Goal: Task Accomplishment & Management: Use online tool/utility

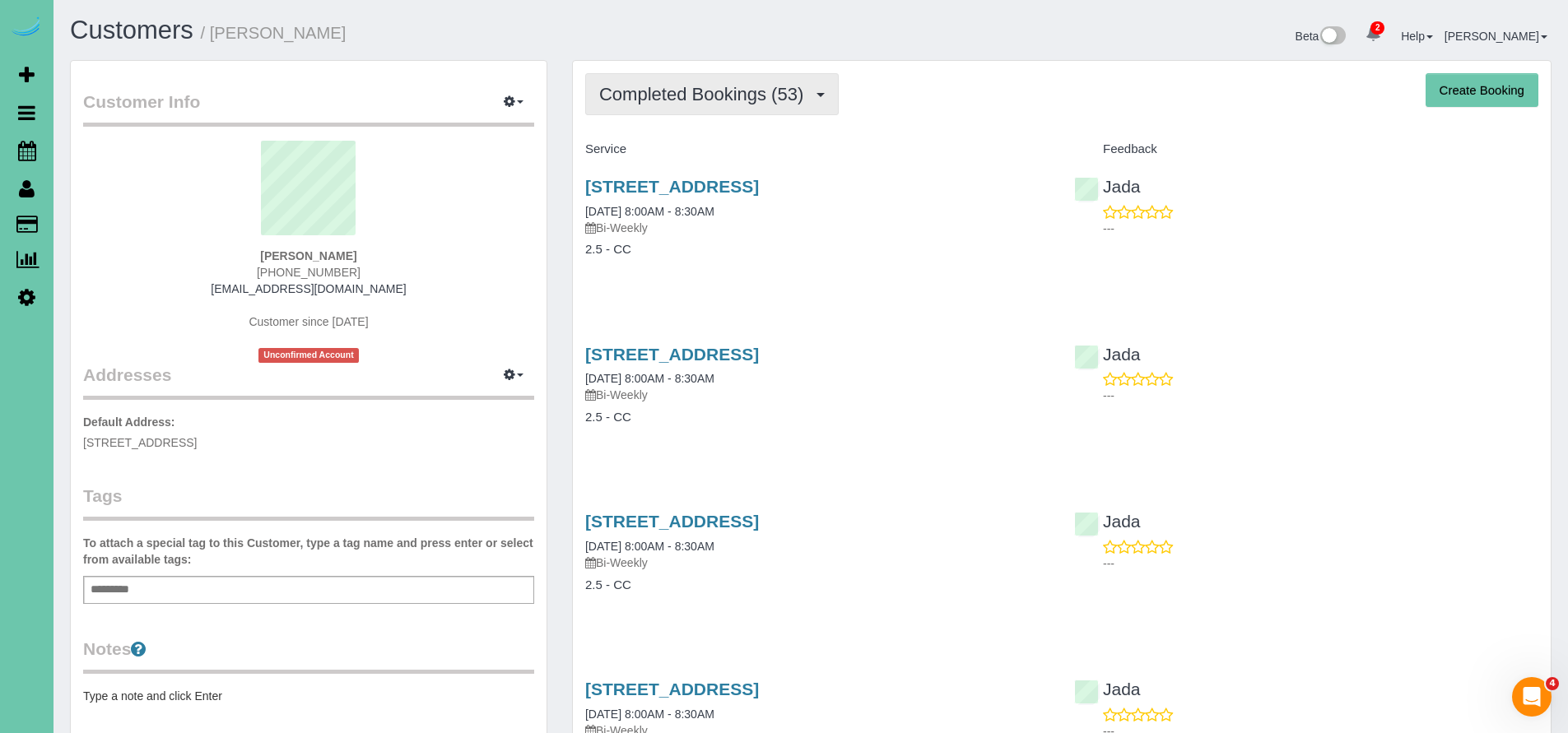
click at [670, 90] on span "Completed Bookings (53)" at bounding box center [706, 94] width 213 height 20
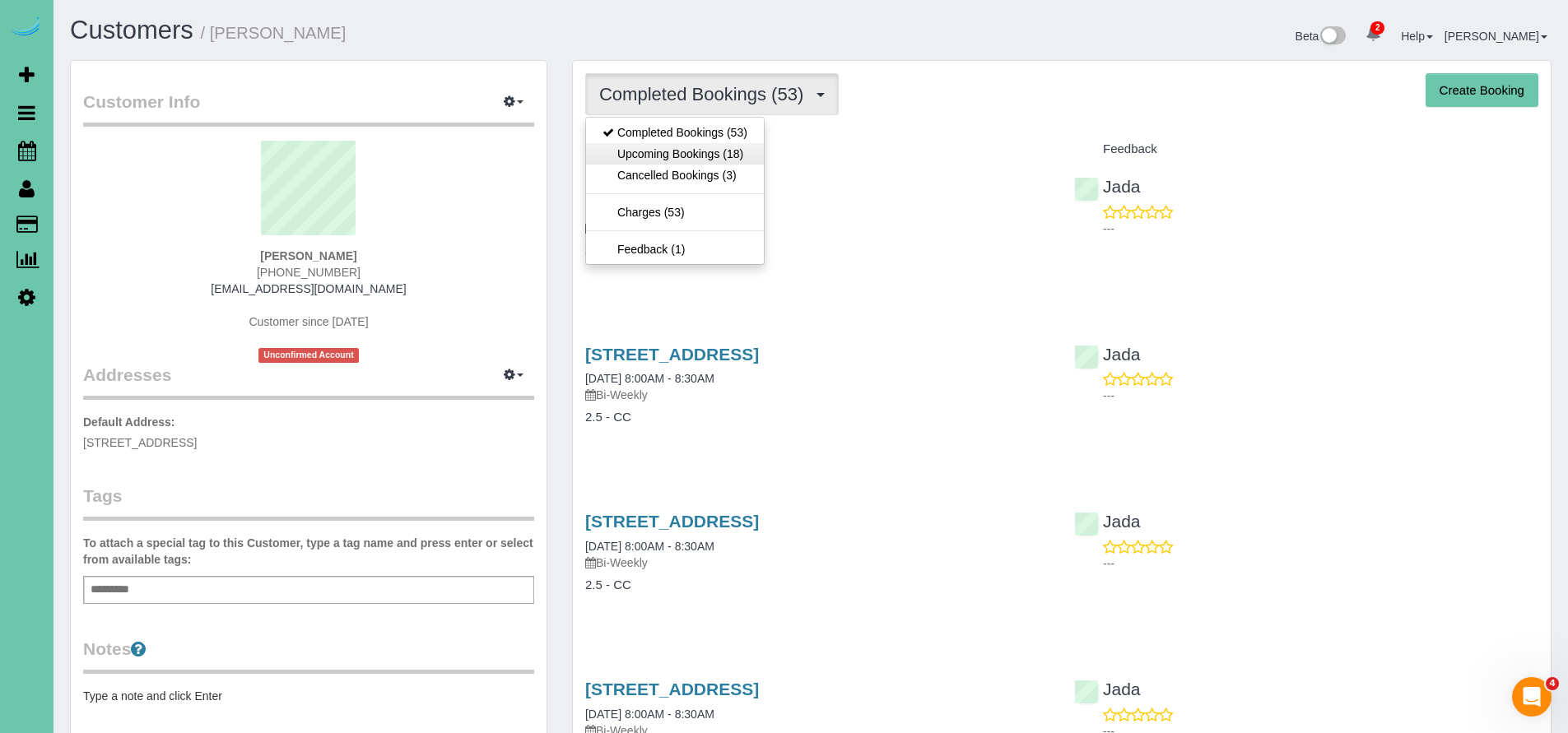
click at [663, 157] on link "Upcoming Bookings (18)" at bounding box center [675, 154] width 178 height 21
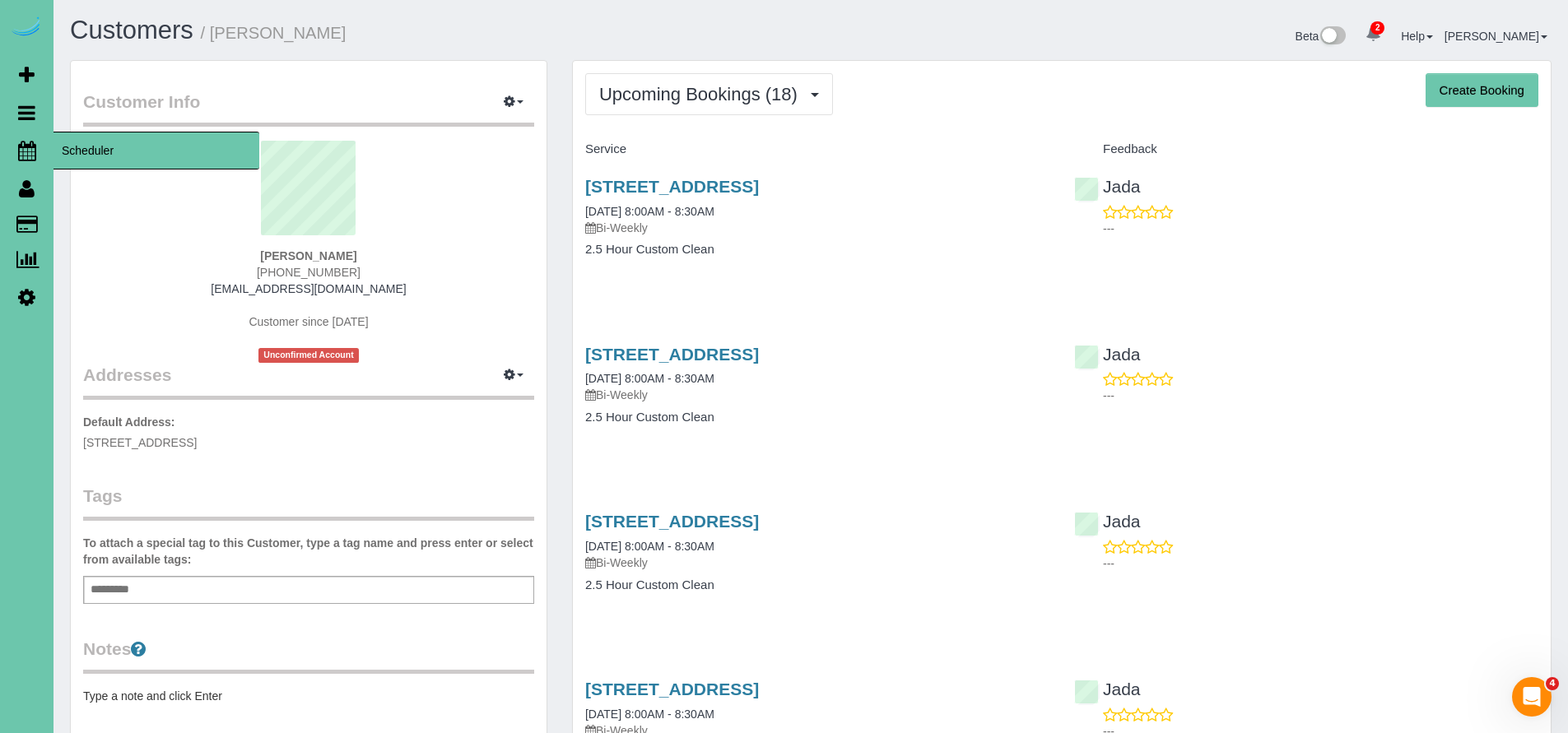
click at [86, 155] on span "Scheduler" at bounding box center [156, 151] width 206 height 38
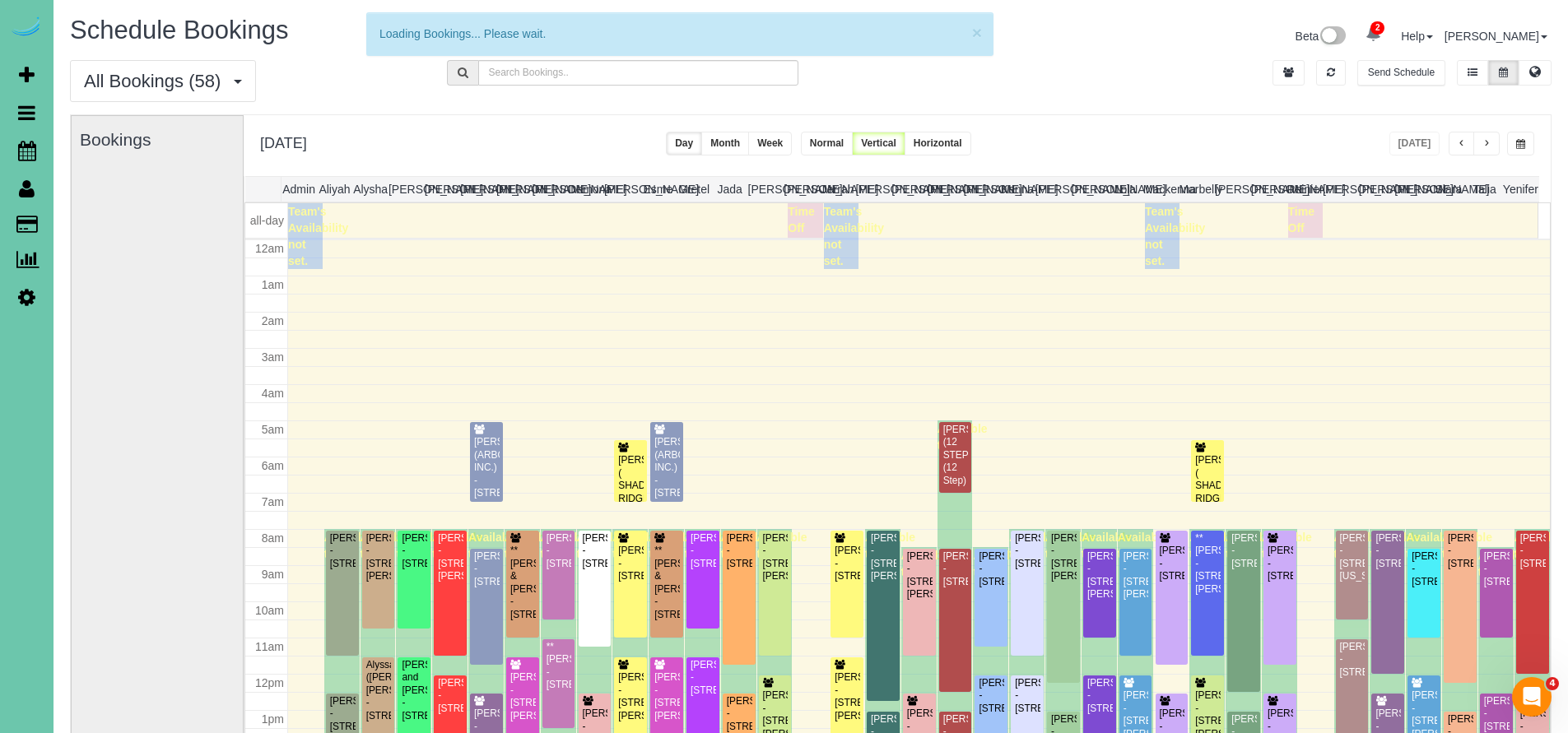
scroll to position [217, 0]
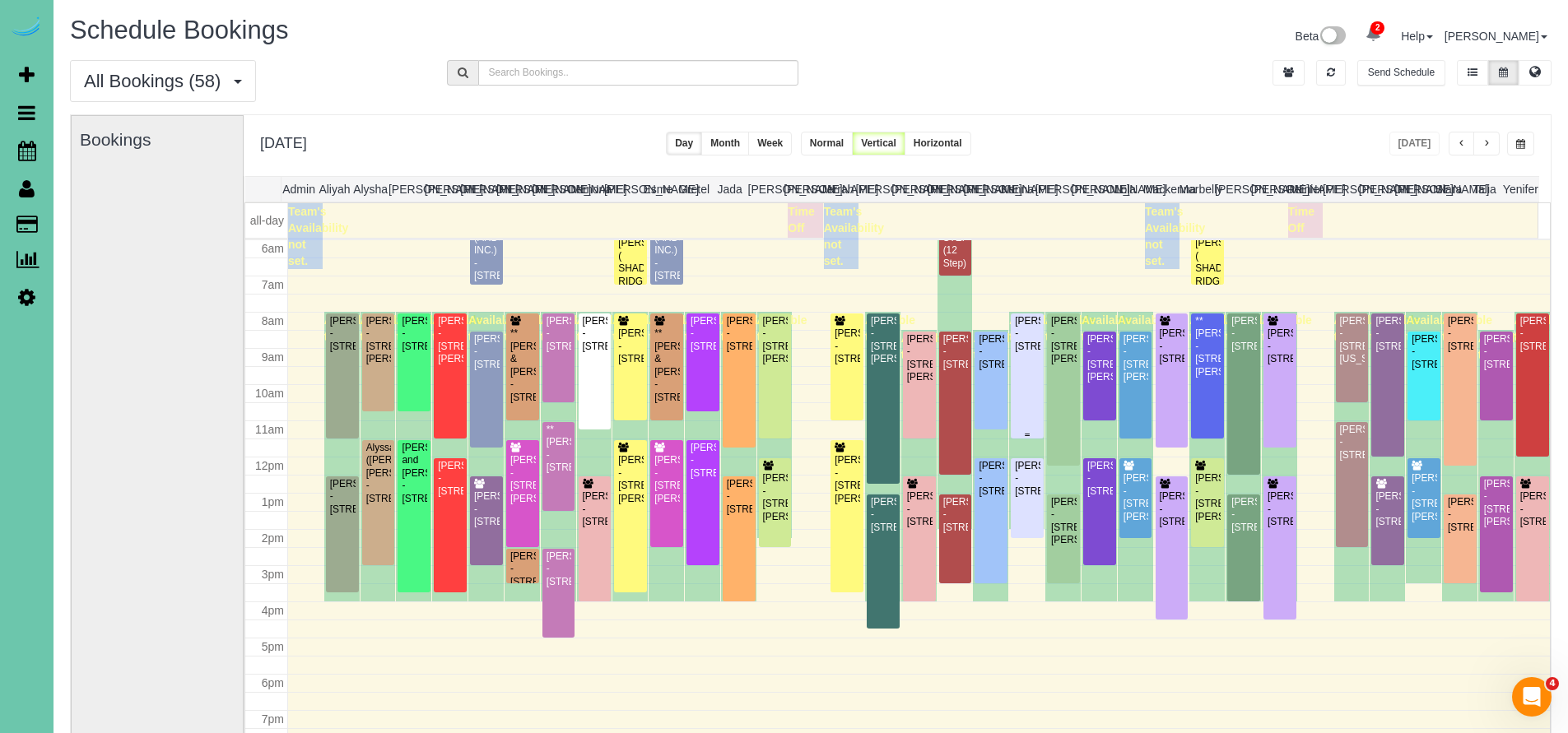
click at [1021, 353] on div "[PERSON_NAME] - [STREET_ADDRESS]" at bounding box center [1027, 334] width 27 height 38
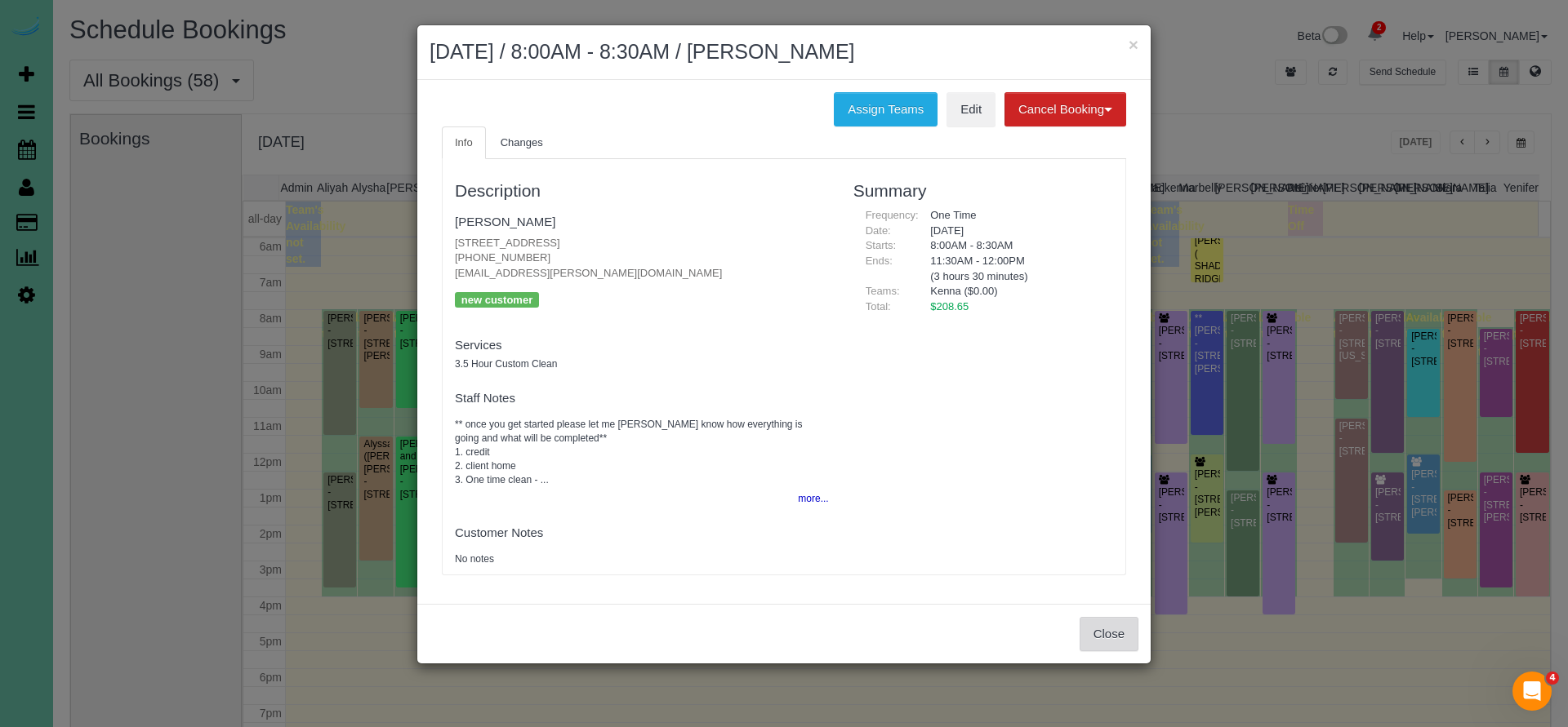
click at [1116, 617] on button "Close" at bounding box center [1109, 634] width 59 height 34
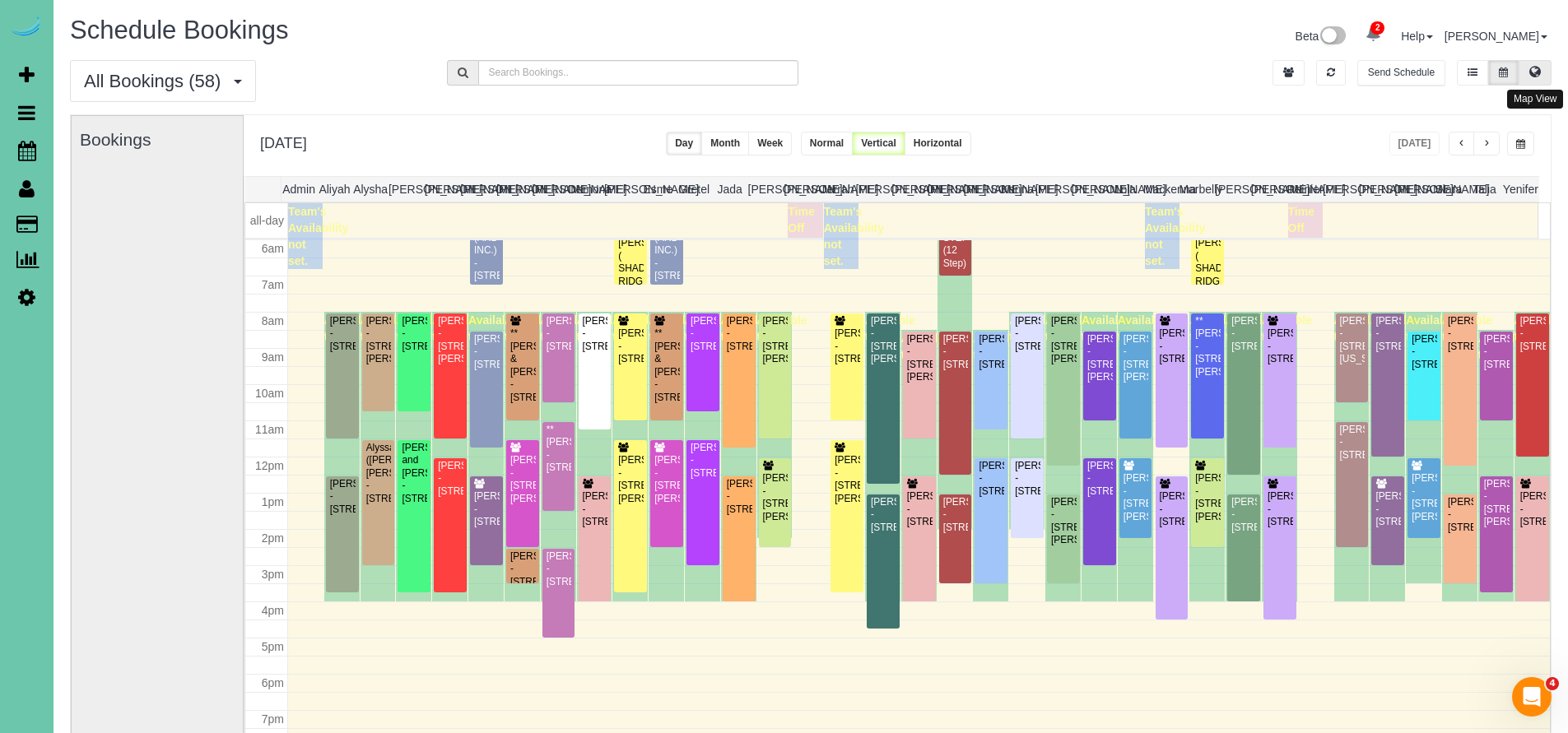
click at [1541, 67] on button at bounding box center [1534, 73] width 33 height 26
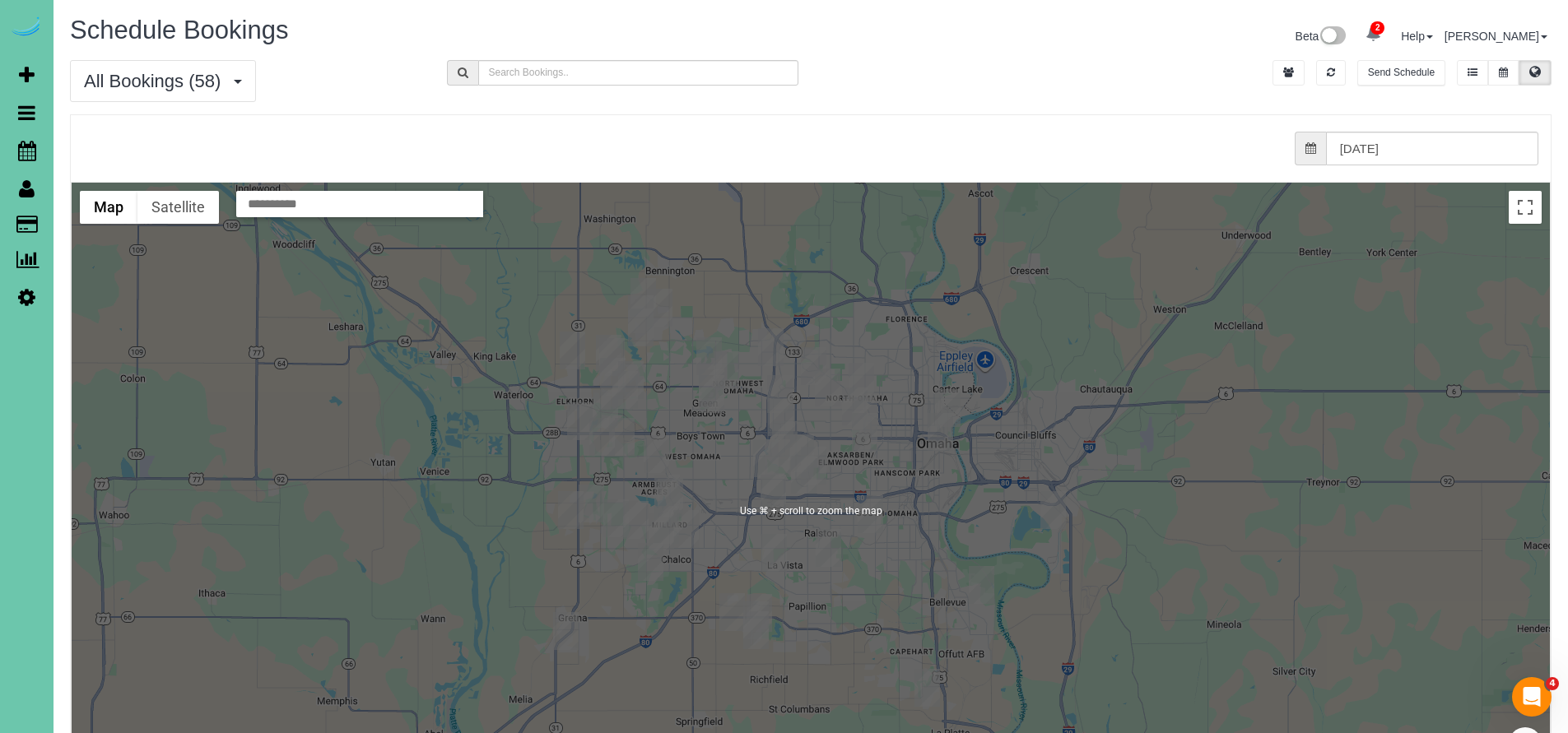
click at [383, 430] on div at bounding box center [811, 511] width 1478 height 657
click at [383, 428] on div at bounding box center [811, 511] width 1478 height 657
click at [479, 375] on div at bounding box center [811, 511] width 1478 height 657
click at [474, 375] on div at bounding box center [811, 511] width 1478 height 657
click at [475, 378] on div at bounding box center [811, 511] width 1478 height 657
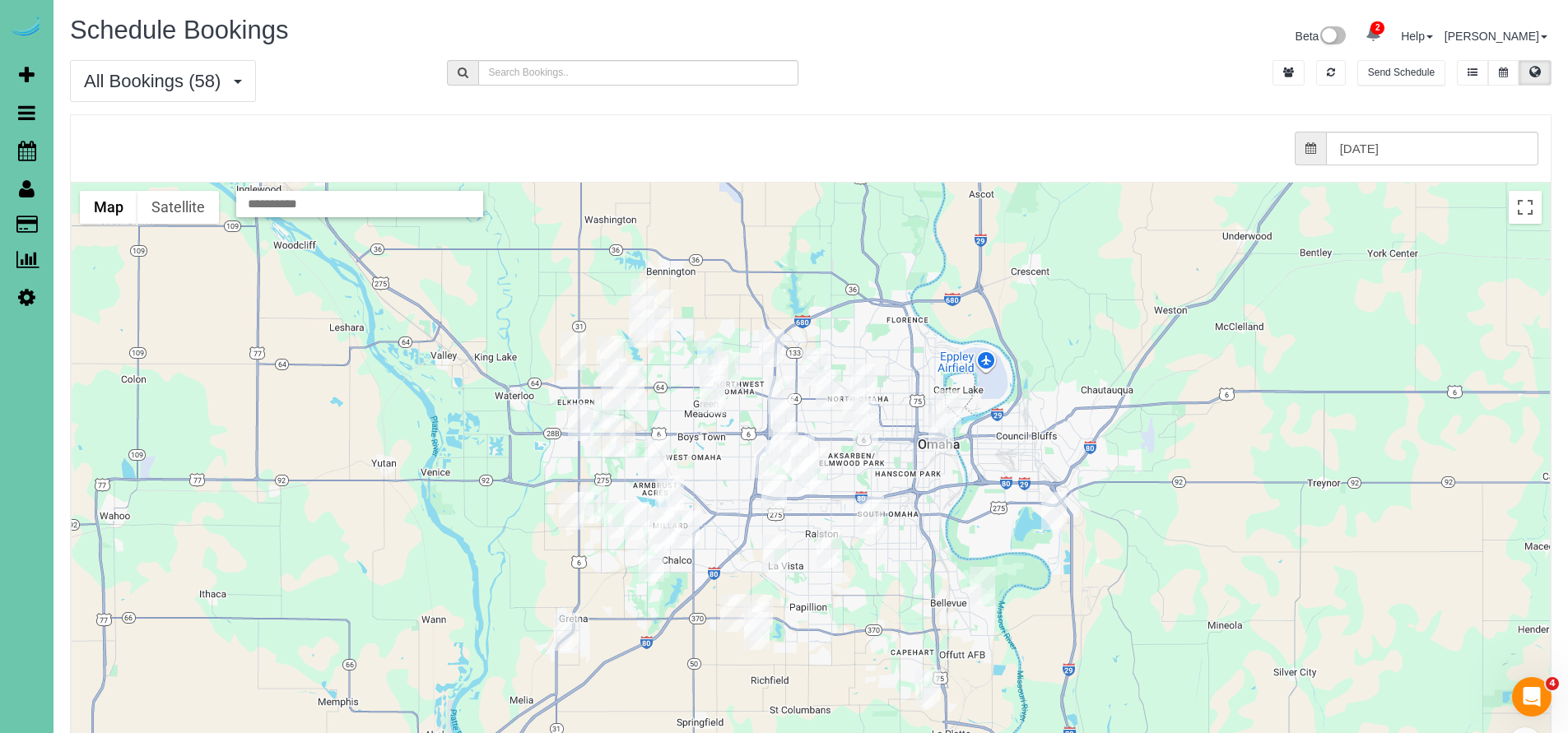
click at [474, 375] on div at bounding box center [811, 511] width 1478 height 657
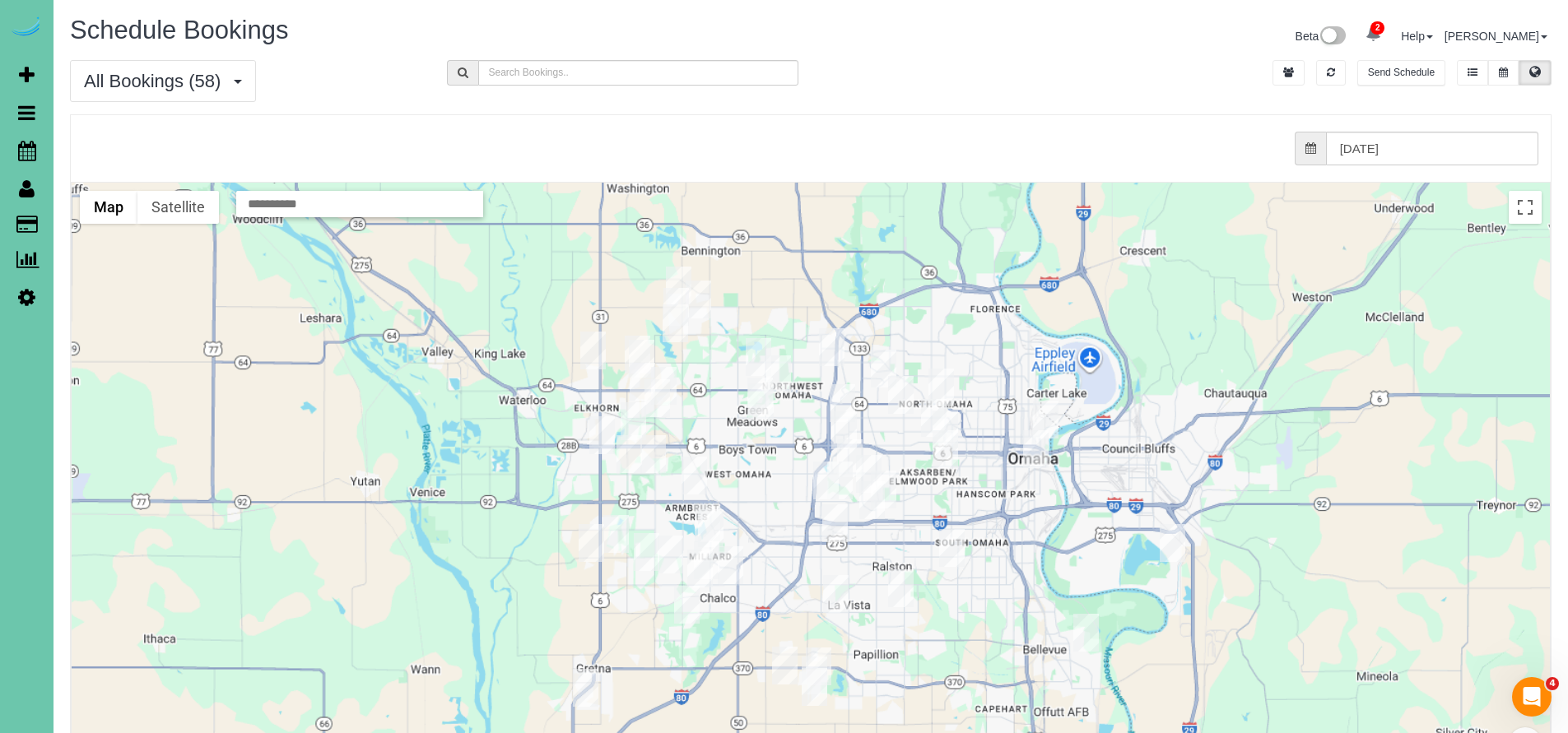
click at [474, 375] on div at bounding box center [811, 511] width 1478 height 657
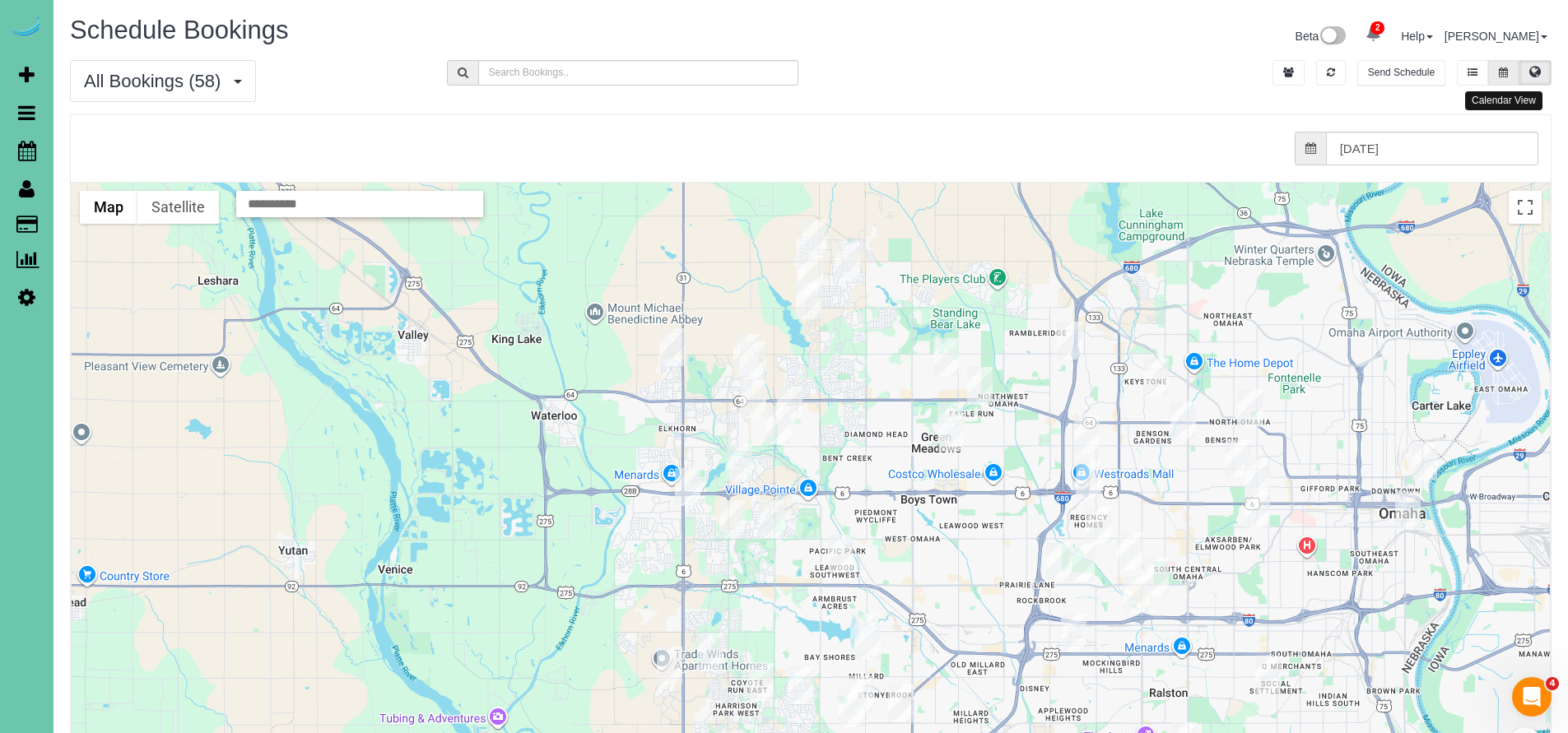
click at [1505, 75] on icon at bounding box center [1503, 72] width 9 height 10
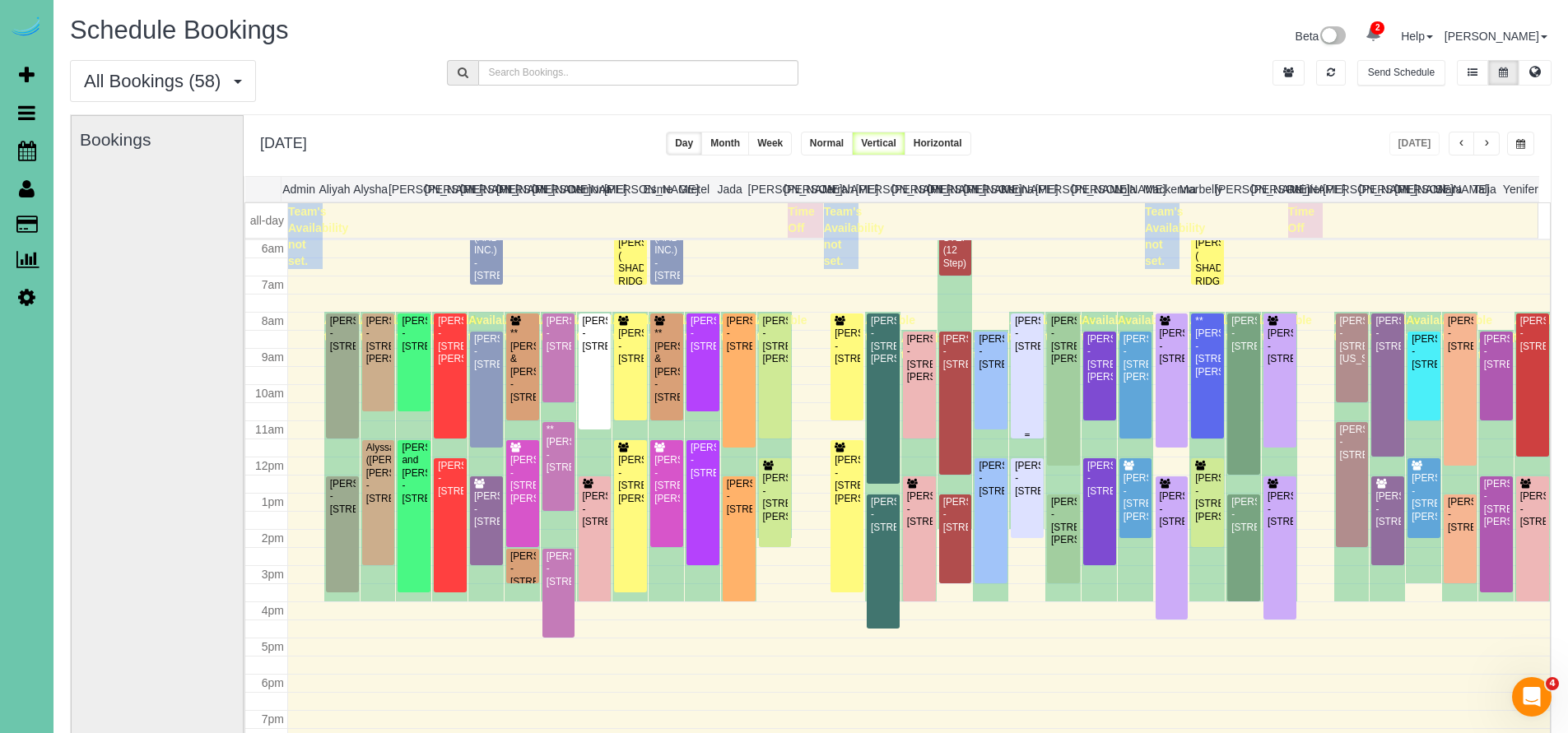
click at [1021, 353] on div "[PERSON_NAME] - [STREET_ADDRESS]" at bounding box center [1027, 334] width 27 height 38
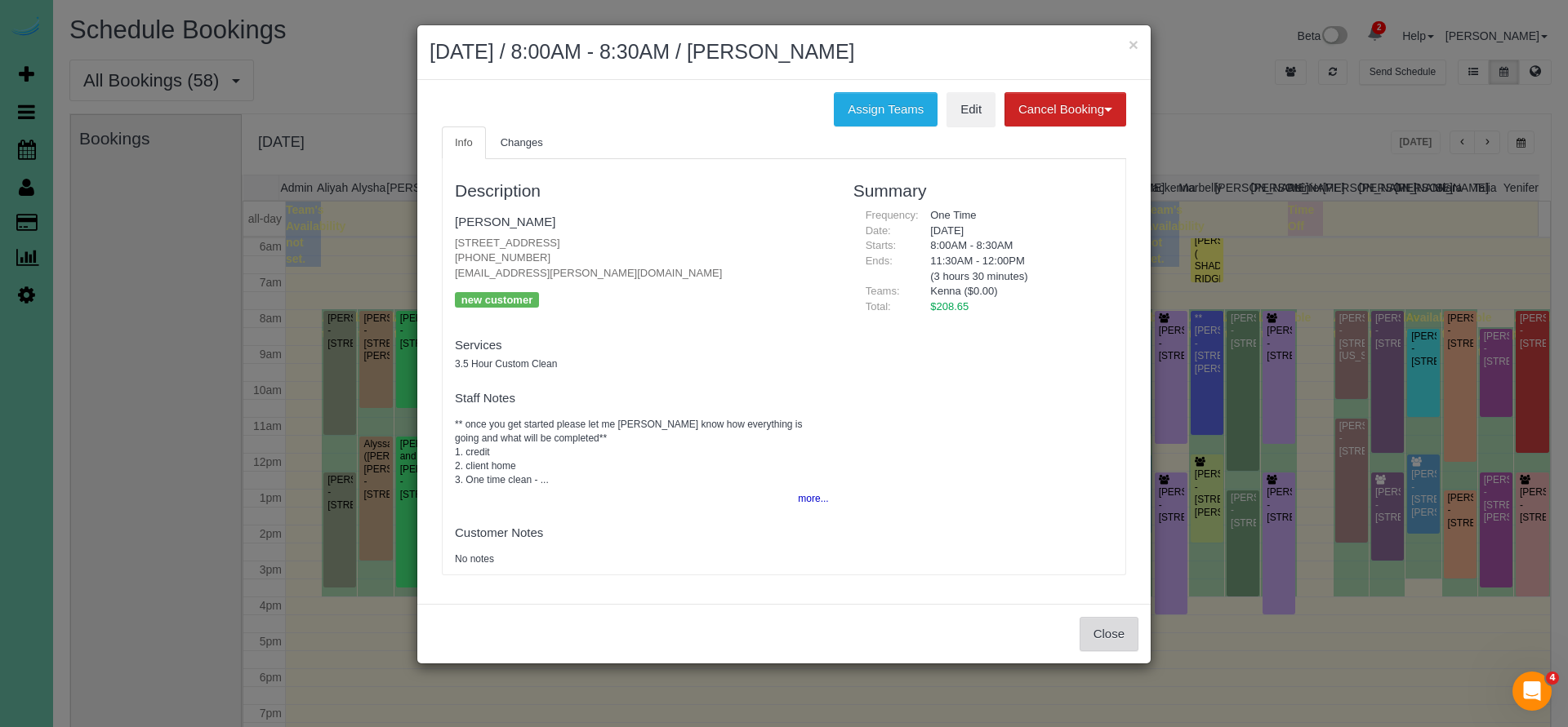
click at [1112, 617] on button "Close" at bounding box center [1109, 634] width 59 height 34
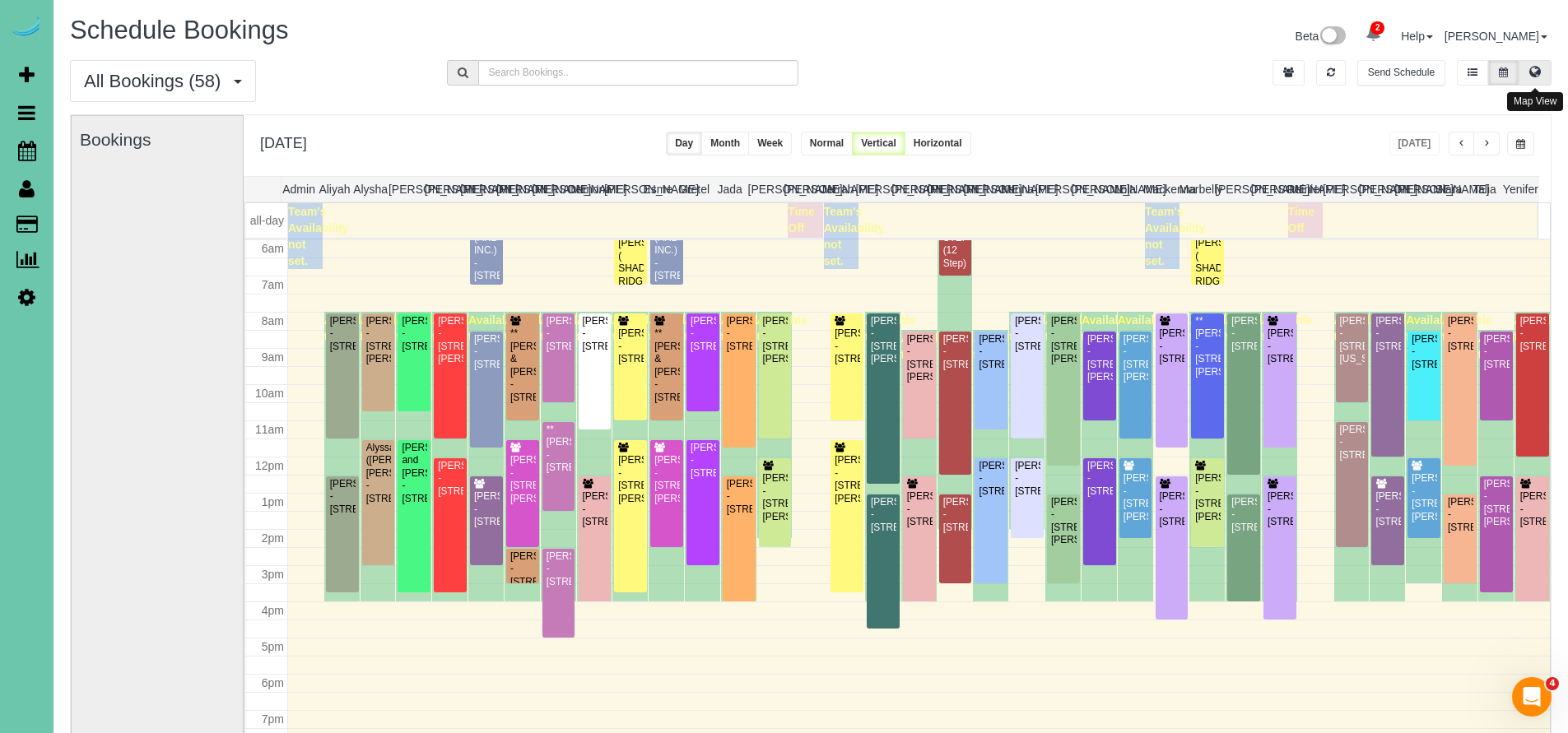
click at [1547, 76] on button at bounding box center [1534, 73] width 33 height 26
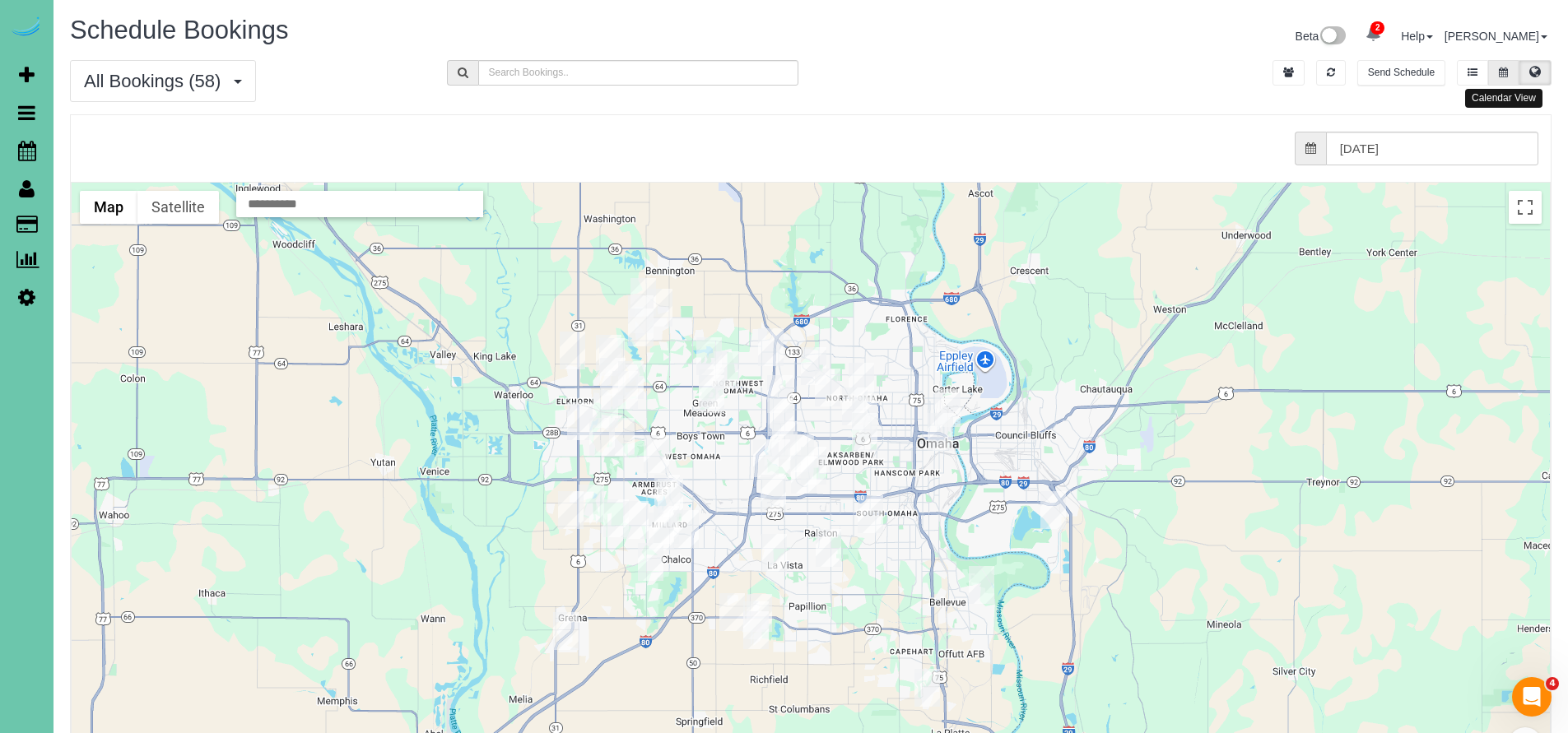
click at [1505, 70] on icon at bounding box center [1503, 72] width 9 height 10
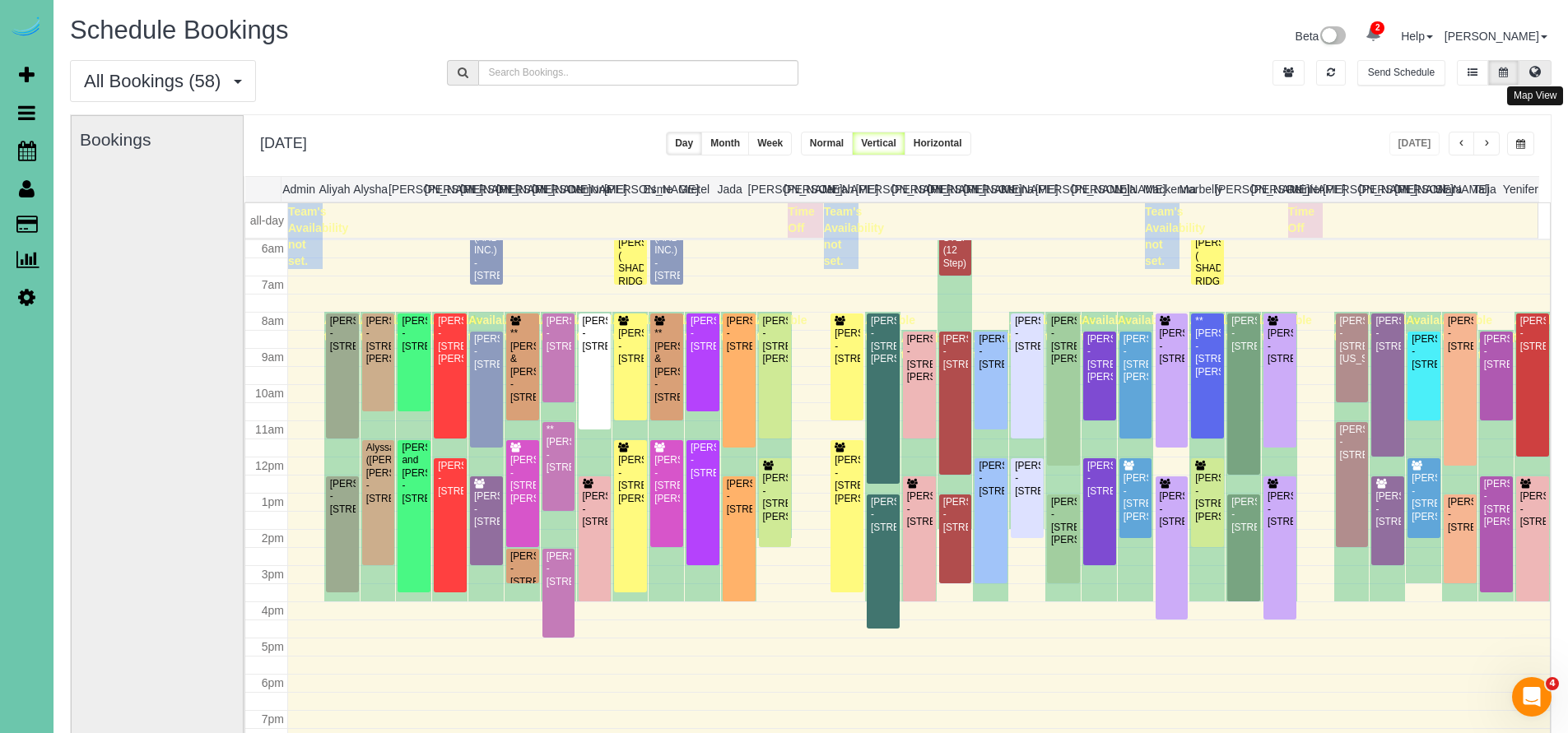
click at [1533, 82] on button at bounding box center [1534, 73] width 33 height 26
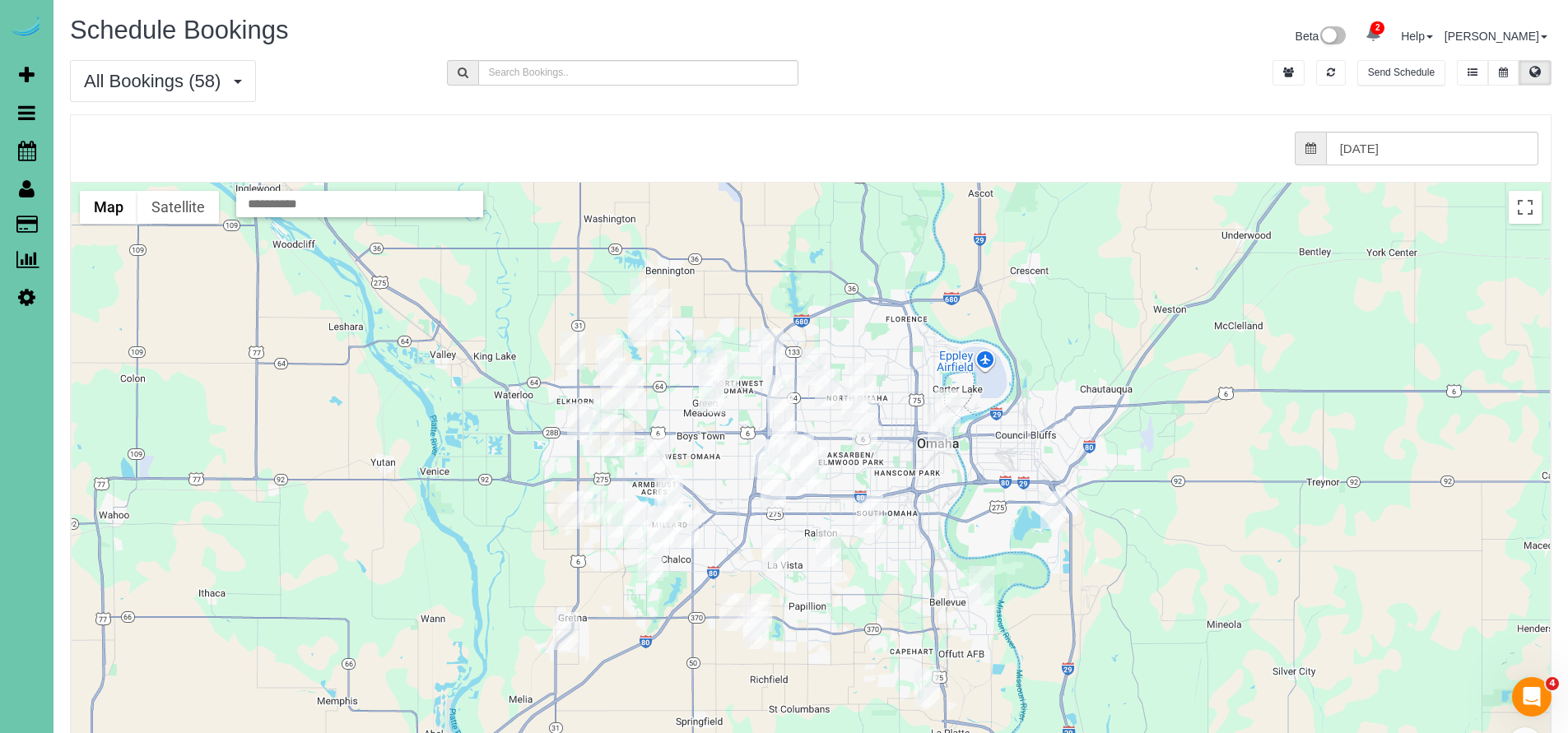
click at [612, 375] on img "10/02/2025 8:00AM - **Terry & Joy Johnson - 3013 N 185th Street, Elkhorn, NE 68…" at bounding box center [612, 377] width 26 height 38
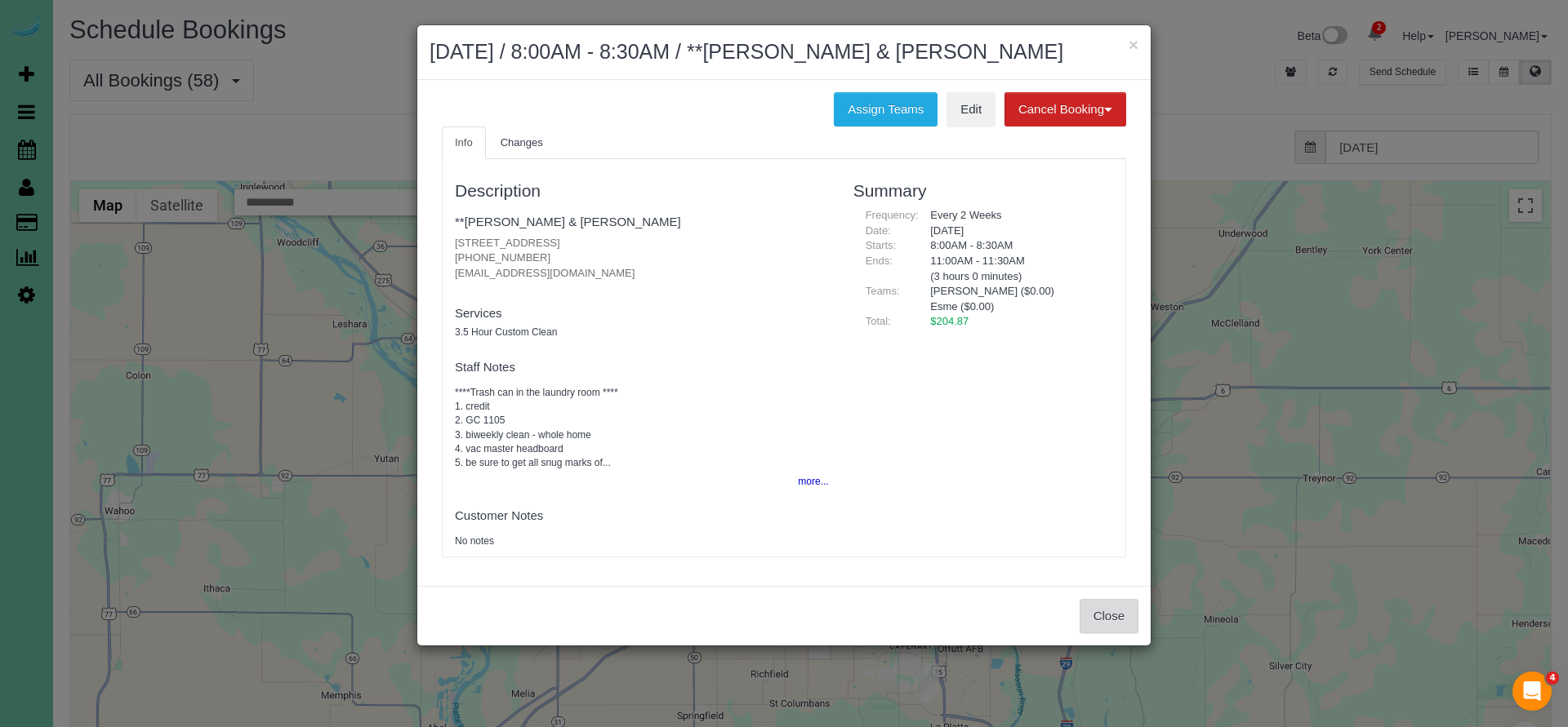
click at [1116, 600] on button "Close" at bounding box center [1109, 616] width 59 height 34
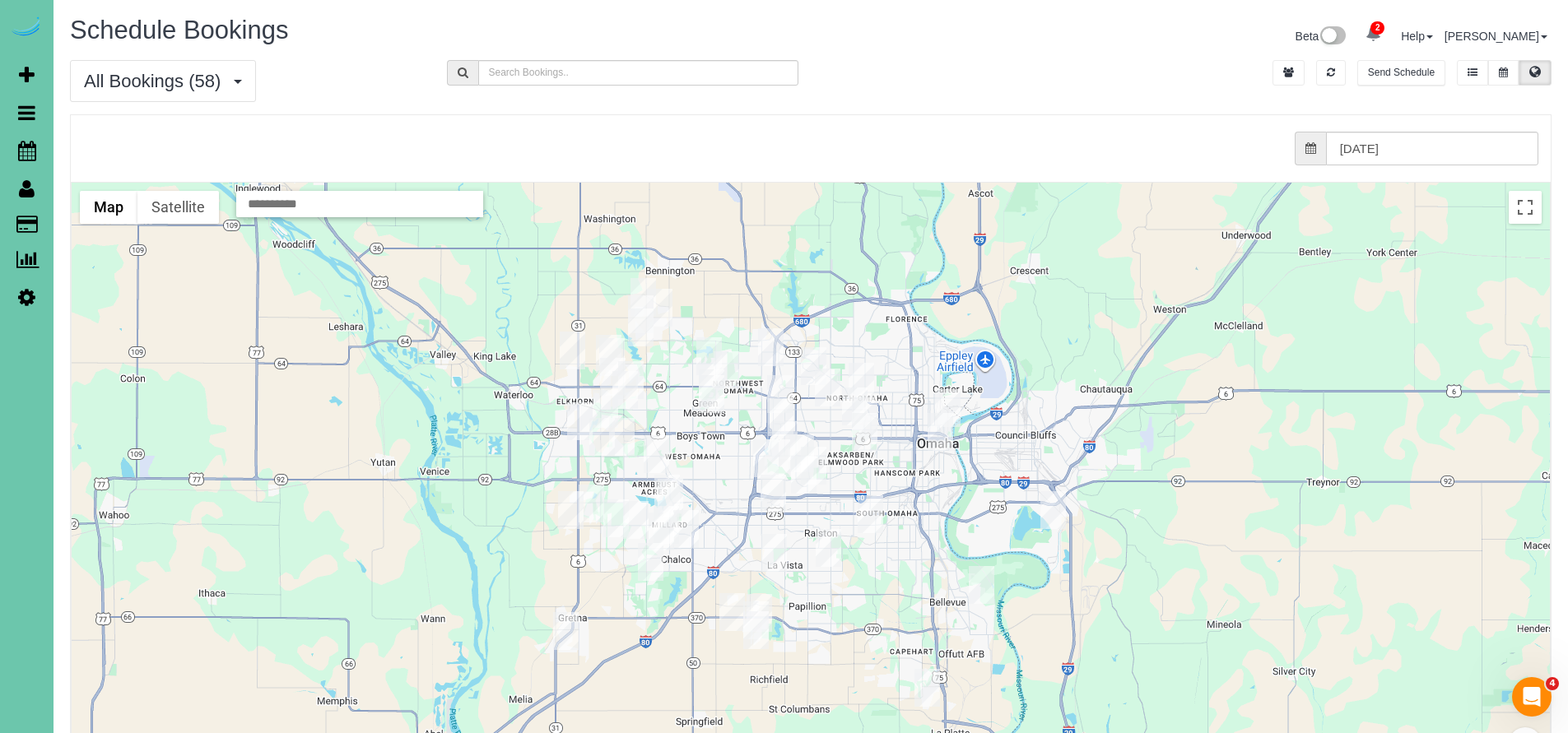
click at [870, 513] on img "10/02/2025 8:00AM - Linda Barrett - 5651 S 49th Ave, Omaha, NE 68117" at bounding box center [870, 514] width 26 height 38
